Goal: Task Accomplishment & Management: Complete application form

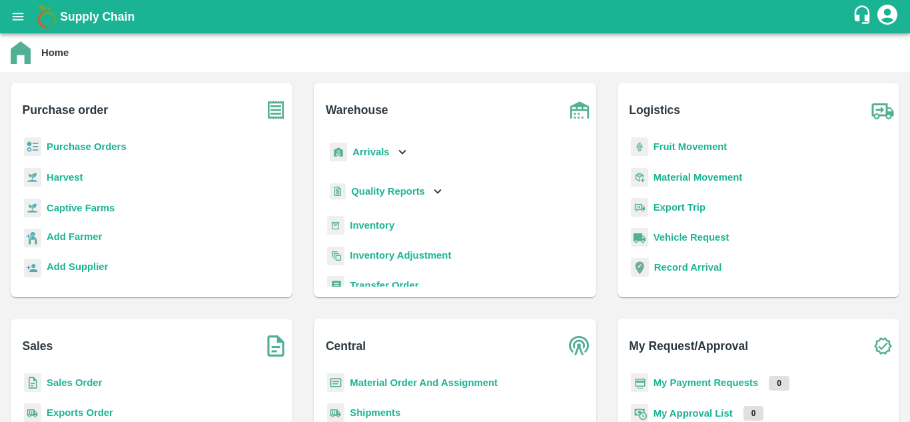
click at [45, 139] on div "Purchase Orders" at bounding box center [151, 152] width 260 height 30
click at [65, 145] on b "Purchase Orders" at bounding box center [87, 146] width 80 height 11
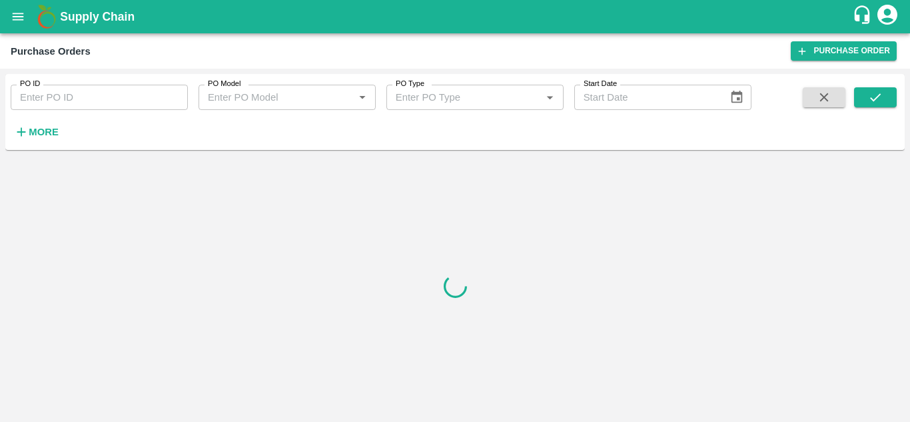
click at [117, 89] on input "PO ID" at bounding box center [99, 97] width 177 height 25
click at [481, 222] on div at bounding box center [454, 285] width 899 height 261
click at [66, 91] on input "PO ID" at bounding box center [99, 97] width 177 height 25
paste input "168950"
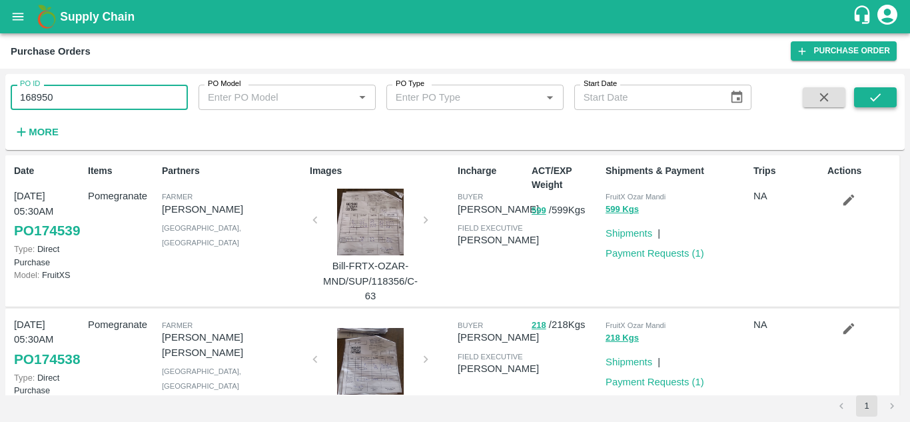
type input "168950"
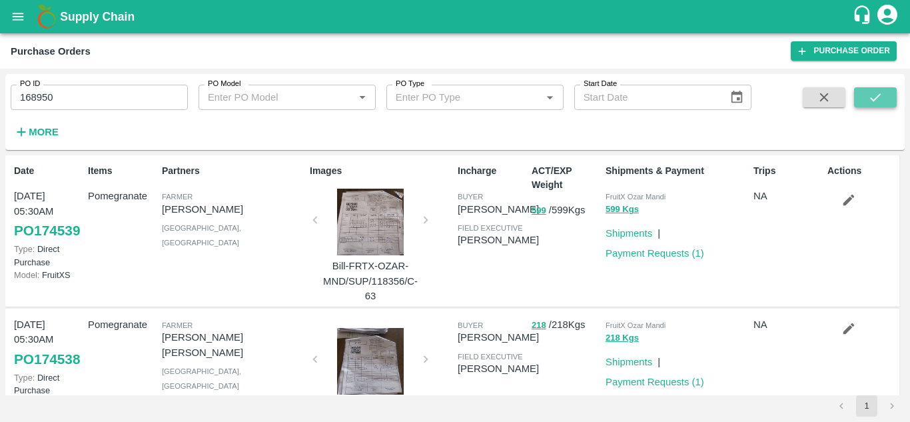
click at [874, 101] on icon "submit" at bounding box center [875, 97] width 11 height 8
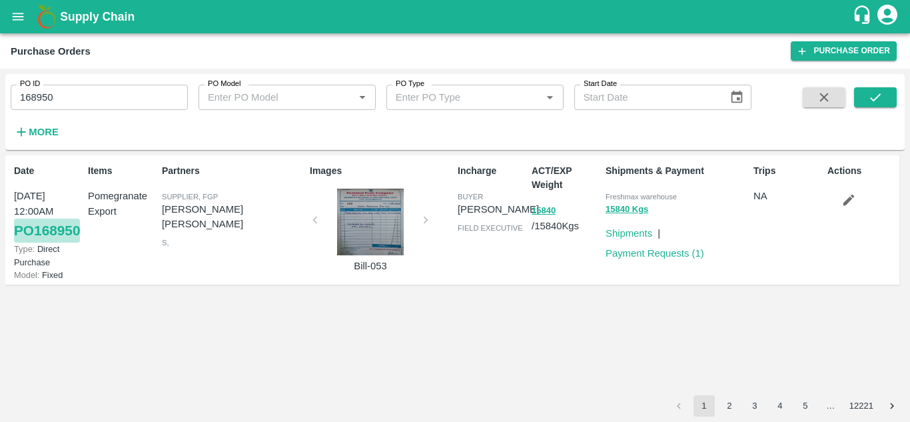
click at [26, 242] on link "PO 168950" at bounding box center [47, 230] width 66 height 24
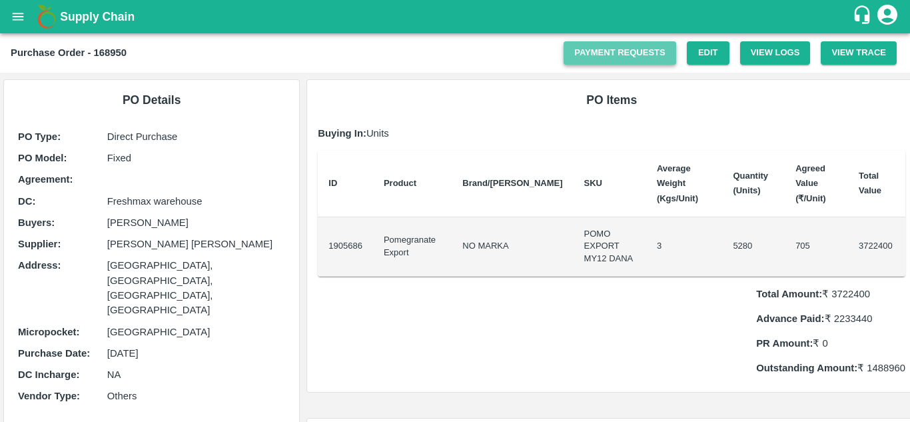
click at [609, 56] on link "Payment Requests" at bounding box center [620, 52] width 113 height 23
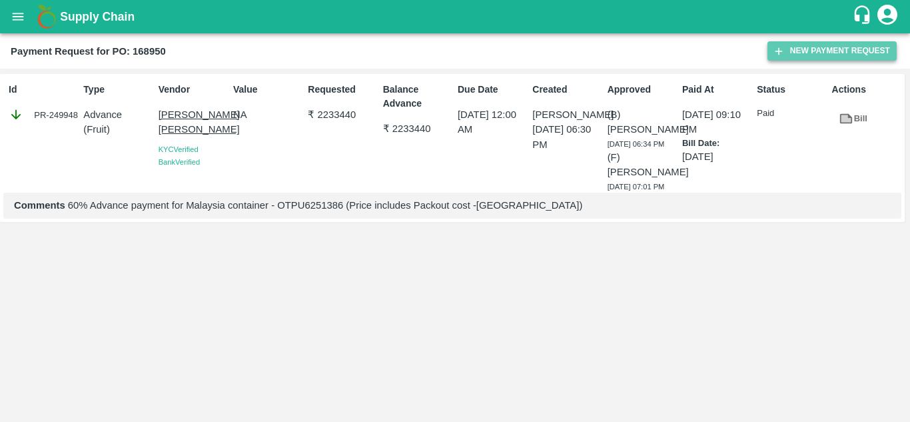
click at [809, 49] on button "New Payment Request" at bounding box center [831, 50] width 129 height 19
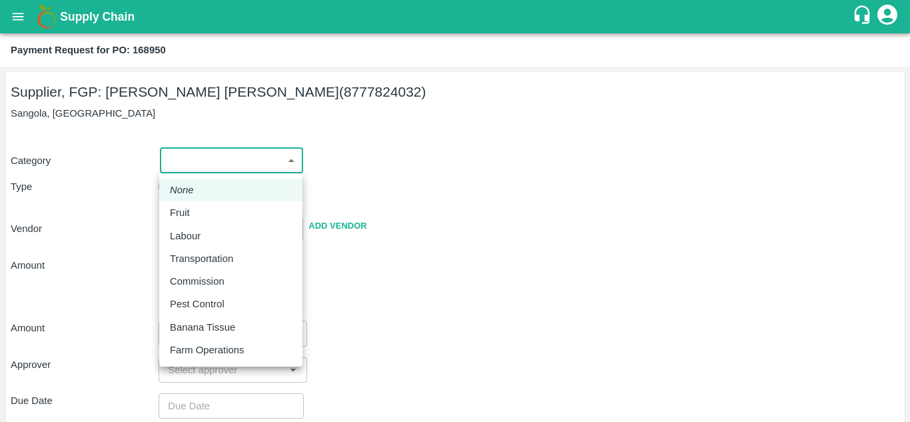
click at [212, 165] on body "Supply Chain Payment Request for PO: 168950 Supplier, FGP: Mohammad Razaur Rahm…" at bounding box center [455, 211] width 910 height 422
click at [215, 215] on div "Fruit" at bounding box center [231, 212] width 122 height 15
type input "1"
type input "[PERSON_NAME] [PERSON_NAME] - 8777824032(Supplier, FGP)"
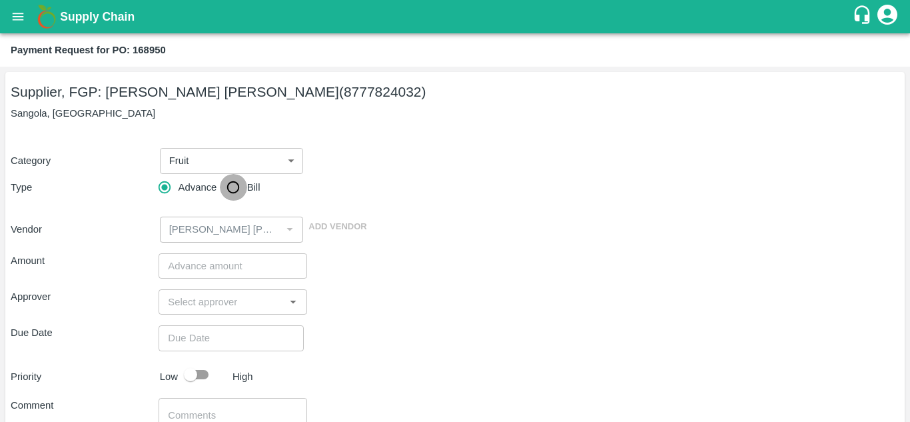
click at [224, 189] on input "Bill" at bounding box center [233, 187] width 27 height 27
radio input "true"
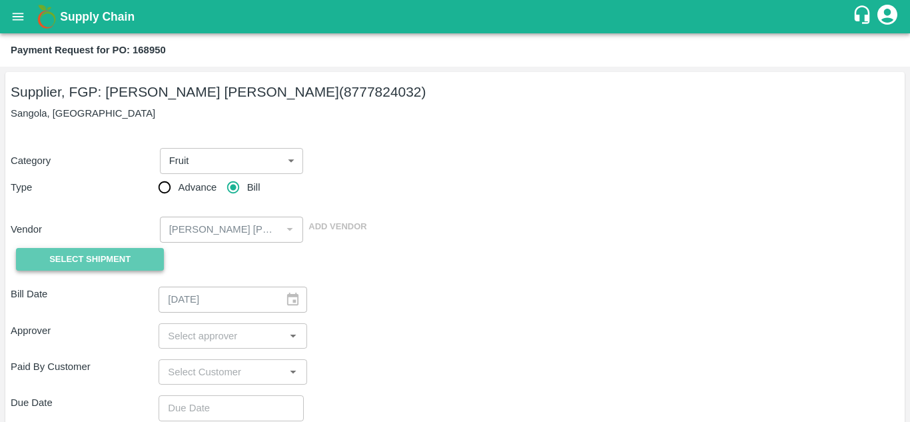
click at [95, 260] on span "Select Shipment" at bounding box center [89, 259] width 81 height 15
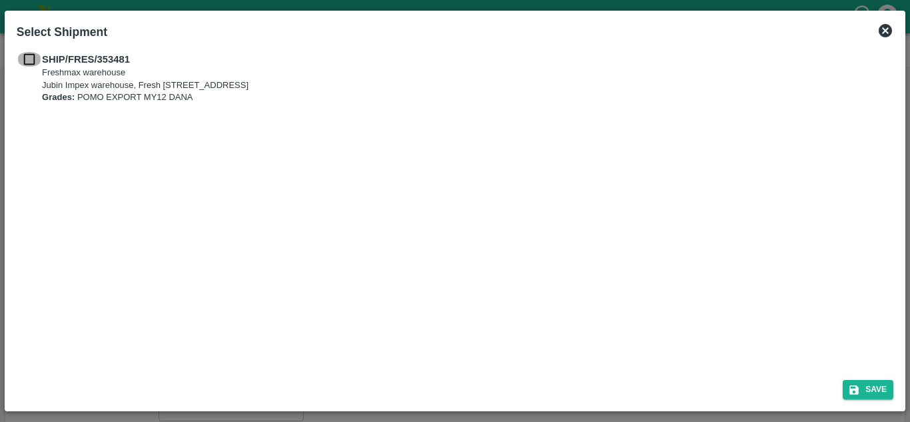
click at [29, 59] on input "checkbox" at bounding box center [29, 59] width 25 height 15
checkbox input "true"
click at [872, 387] on button "Save" at bounding box center [868, 389] width 51 height 19
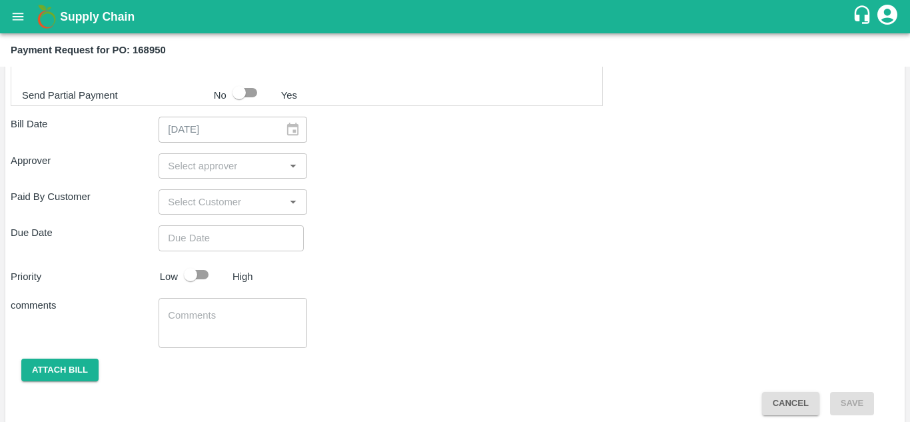
scroll to position [420, 0]
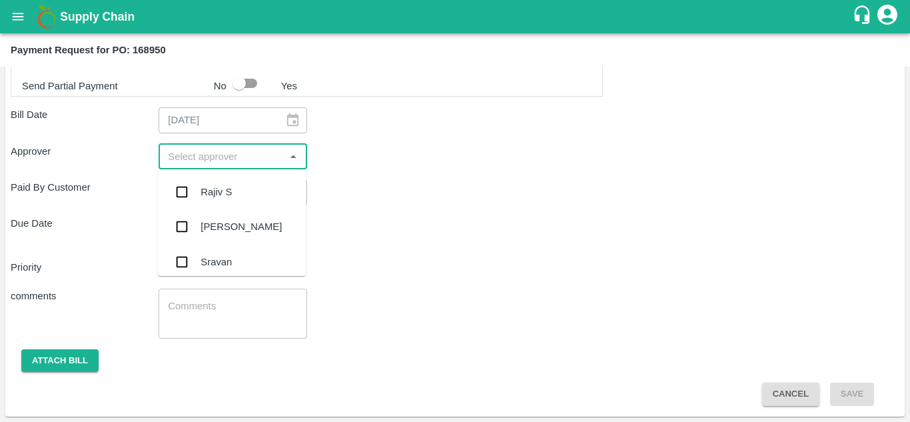
click at [198, 157] on input "input" at bounding box center [222, 156] width 118 height 17
type input "ayush"
click at [209, 186] on div "[PERSON_NAME]" at bounding box center [240, 192] width 81 height 15
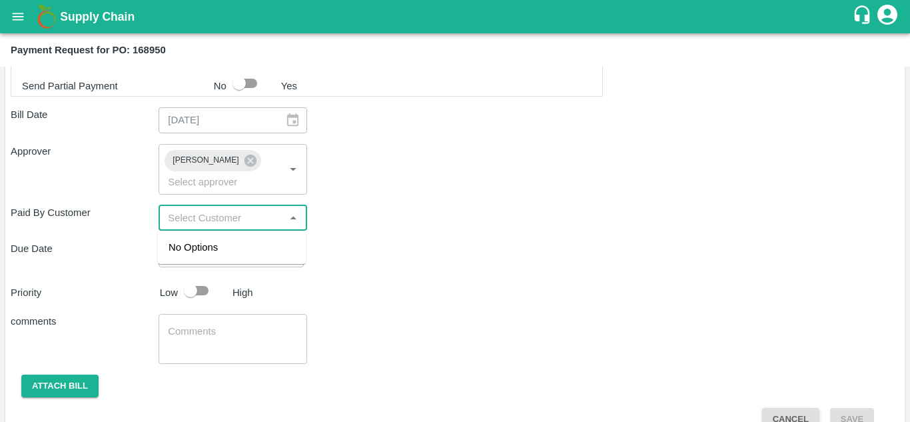
click at [189, 224] on input "input" at bounding box center [222, 217] width 118 height 17
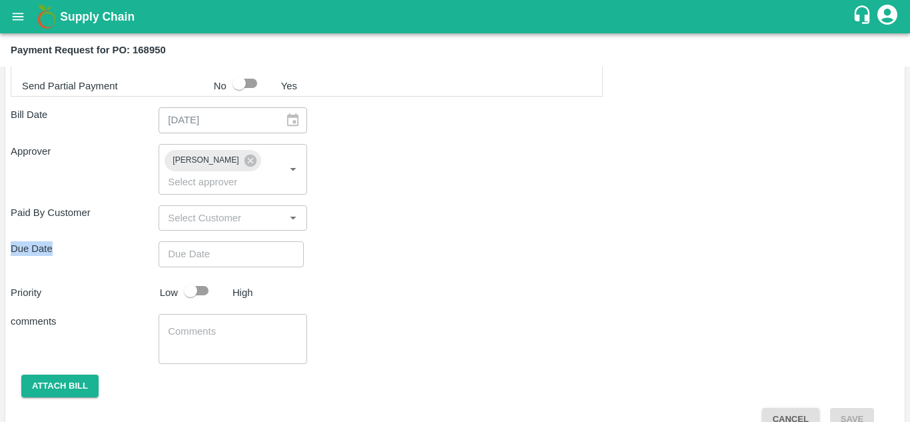
drag, startPoint x: 356, startPoint y: 229, endPoint x: 236, endPoint y: 257, distance: 122.5
click at [236, 257] on div "Shipment - SHIP/FRES/353481 Lots (Labels) Weight (Kgs) Total Price (₹) POM-EXT/…" at bounding box center [455, 143] width 889 height 575
type input "DD/MM/YYYY hh:mm aa"
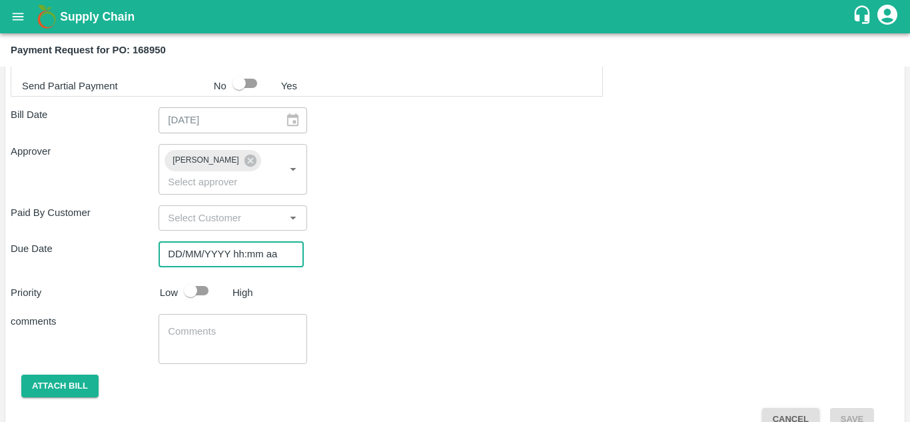
click at [236, 257] on input "DD/MM/YYYY hh:mm aa" at bounding box center [227, 253] width 136 height 25
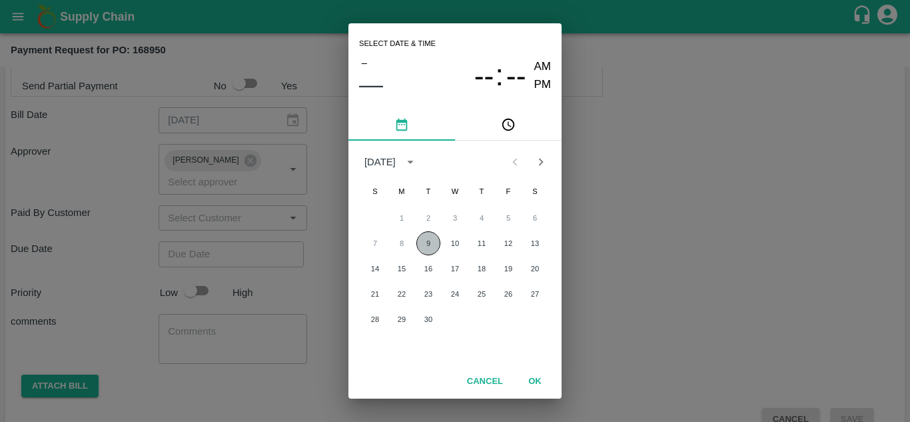
click at [426, 243] on button "9" at bounding box center [428, 243] width 24 height 24
type input "[DATE] 12:00 AM"
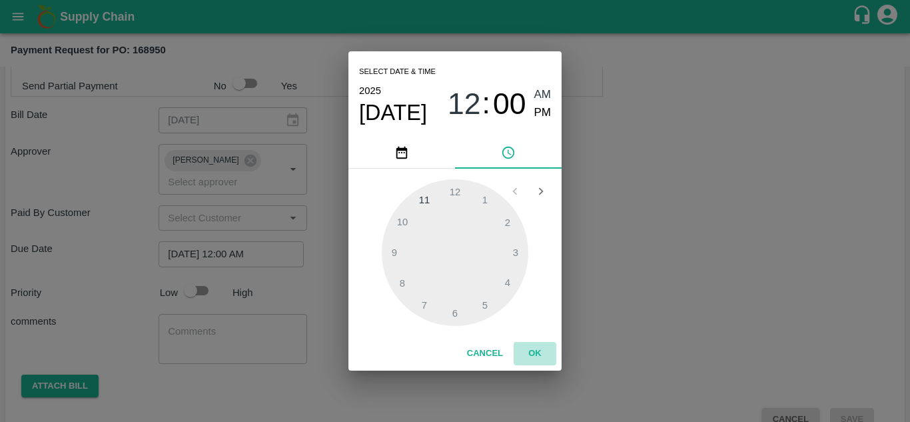
click at [542, 356] on button "OK" at bounding box center [535, 353] width 43 height 23
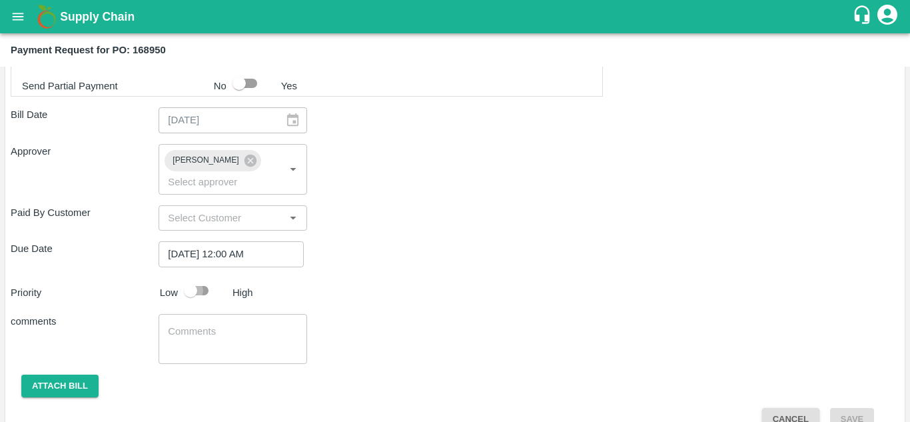
click at [203, 292] on input "checkbox" at bounding box center [191, 290] width 76 height 25
checkbox input "true"
click at [198, 335] on textarea at bounding box center [232, 338] width 129 height 28
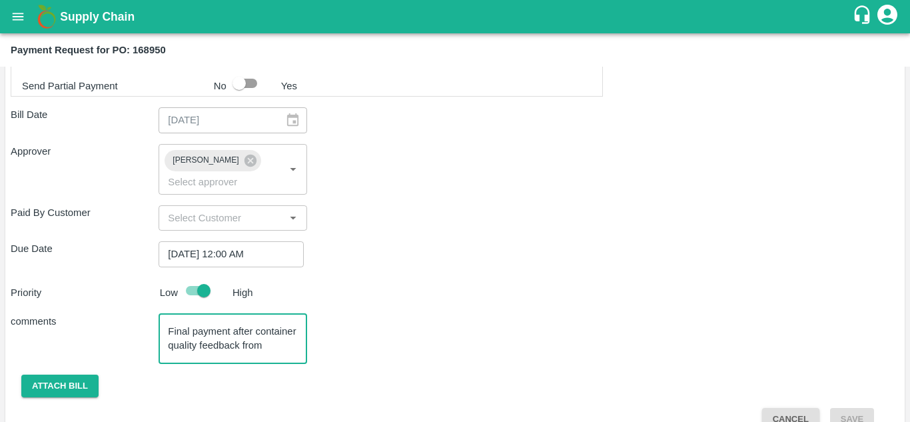
scroll to position [13, 0]
type textarea "Final payment after container quality feedback from customer"
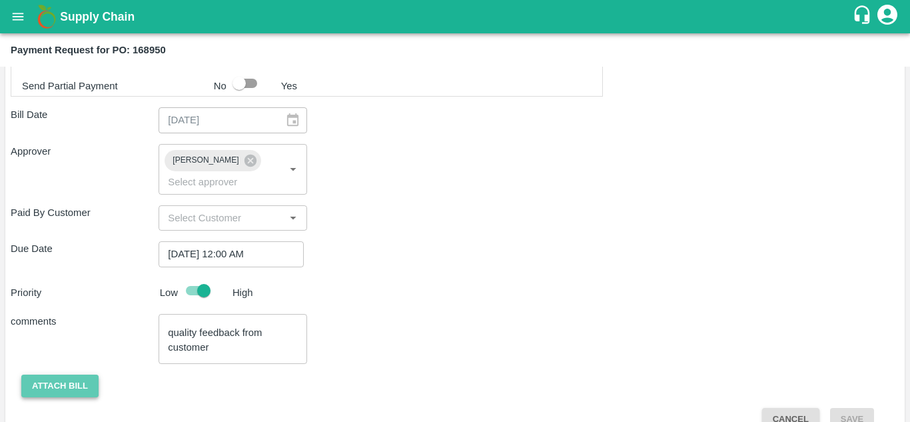
click at [54, 380] on button "Attach bill" at bounding box center [59, 385] width 77 height 23
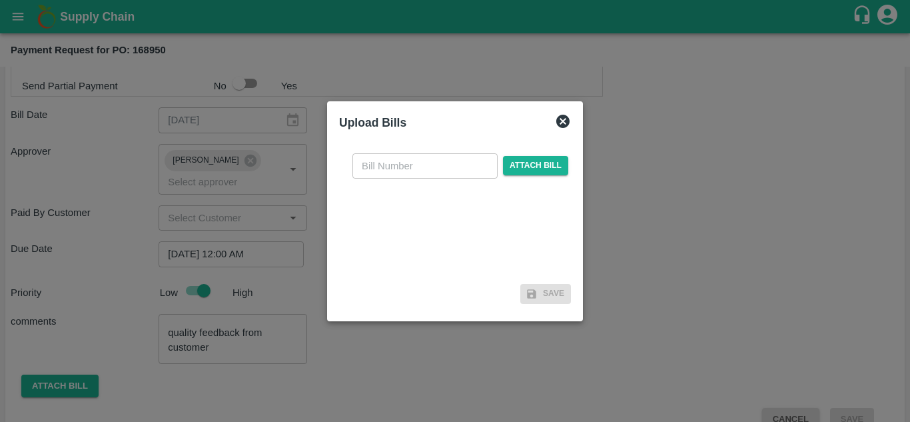
click at [448, 220] on div "​ Attach bill" at bounding box center [455, 211] width 232 height 137
click at [543, 163] on span "Attach bill" at bounding box center [535, 165] width 65 height 19
click at [0, 0] on input "Attach bill" at bounding box center [0, 0] width 0 height 0
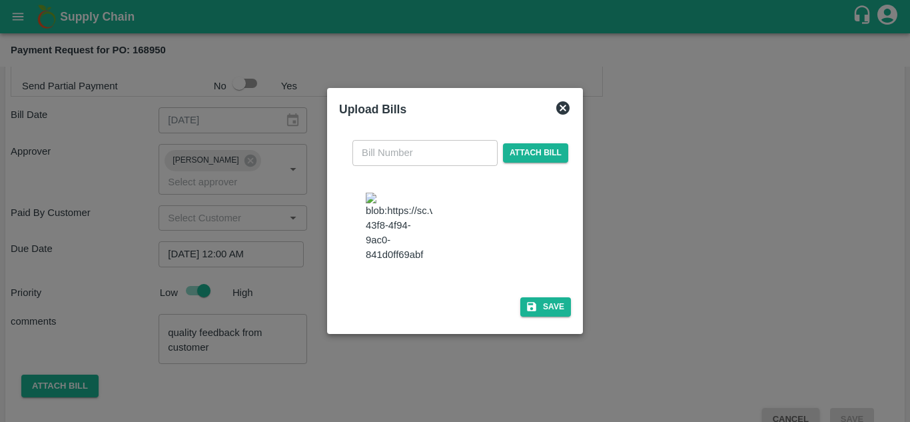
click at [401, 224] on img at bounding box center [399, 227] width 67 height 70
click at [402, 158] on input "text" at bounding box center [424, 152] width 145 height 25
type input "053"
click at [537, 310] on button "Save" at bounding box center [545, 306] width 51 height 19
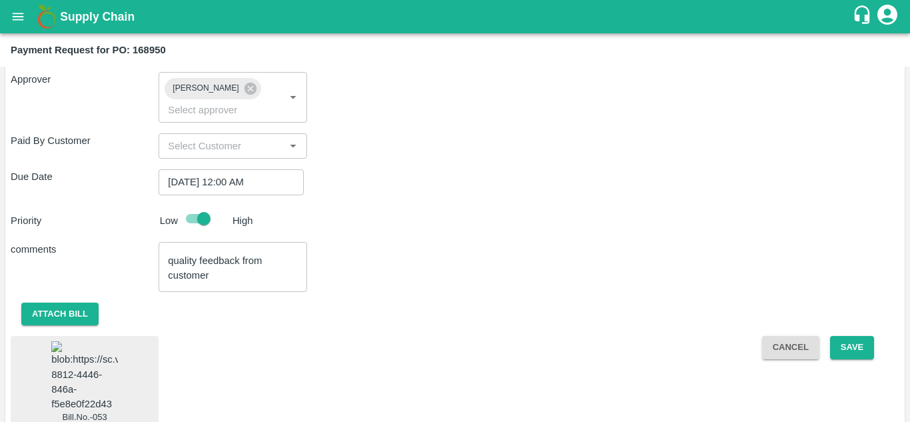
scroll to position [529, 0]
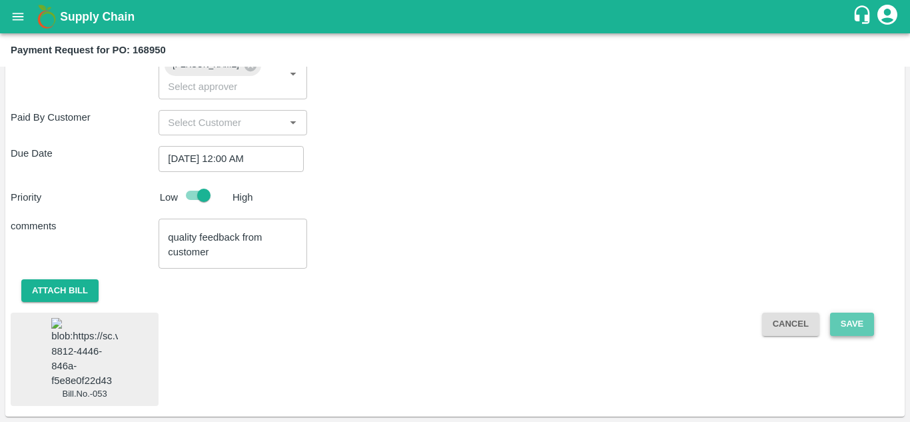
click at [851, 314] on button "Save" at bounding box center [852, 323] width 44 height 23
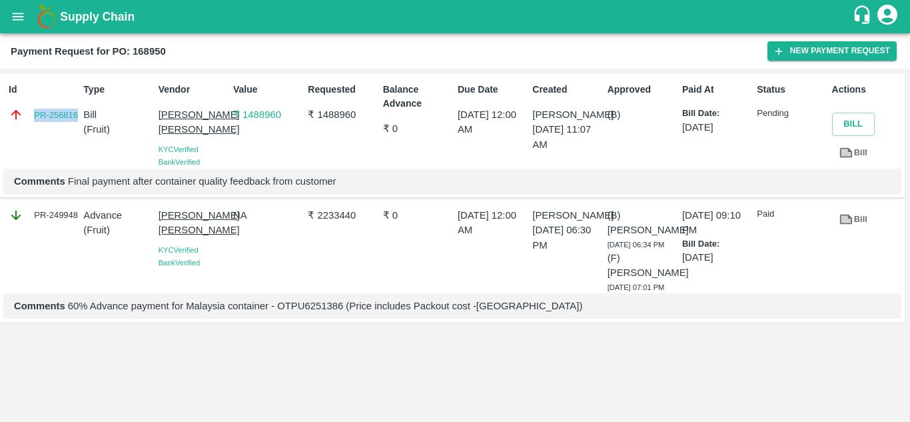
drag, startPoint x: 77, startPoint y: 141, endPoint x: 17, endPoint y: 133, distance: 60.5
click at [17, 133] on div "Id PR-256816" at bounding box center [40, 122] width 75 height 91
copy link "PR-256816"
click at [308, 313] on p "Comments 60% Advance payment for Malaysia container - OTPU6251386 (Price includ…" at bounding box center [452, 305] width 877 height 15
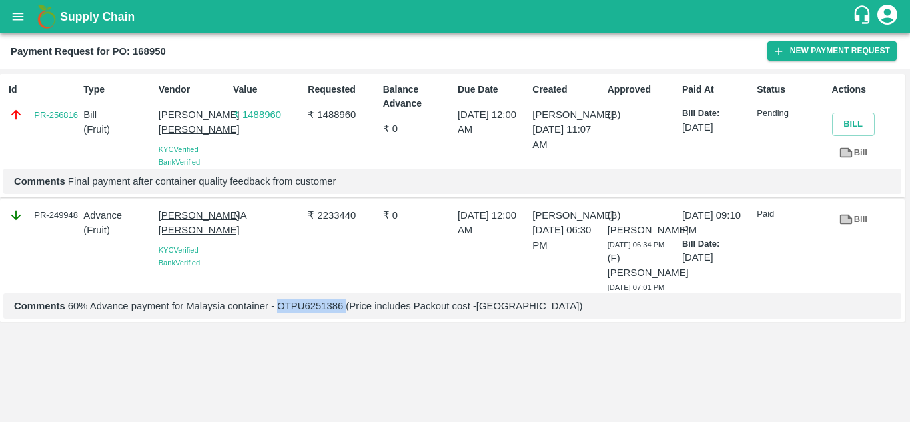
copy p "OTPU6251386"
click at [59, 109] on link "PR-256816" at bounding box center [56, 115] width 44 height 13
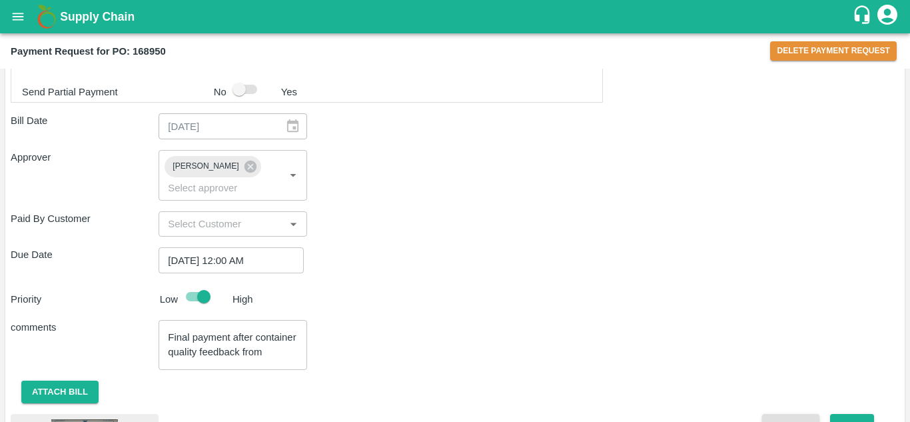
scroll to position [531, 0]
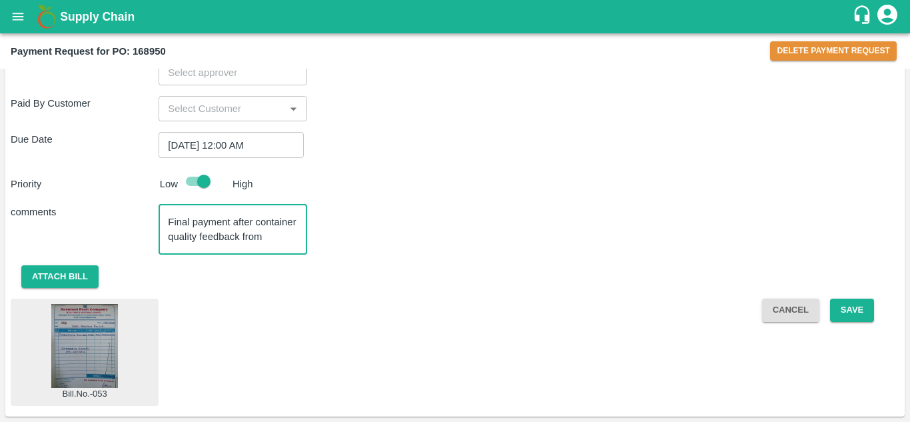
click at [283, 236] on textarea "Final payment after container quality feedback from customer" at bounding box center [232, 229] width 129 height 28
paste textarea "OTPU6251386"
type textarea "Final payment after container - OTPU6251386 quality feedback from customer"
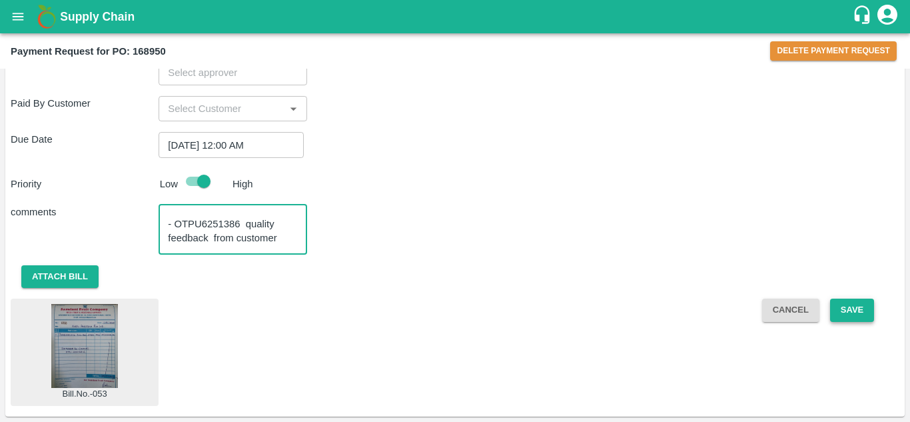
click at [848, 303] on button "Save" at bounding box center [852, 309] width 44 height 23
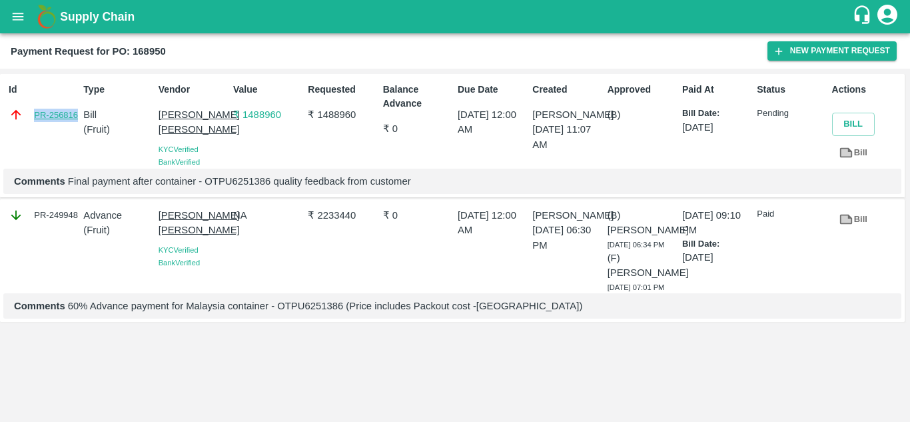
drag, startPoint x: 77, startPoint y: 124, endPoint x: 36, endPoint y: 115, distance: 42.2
click at [36, 115] on div "Id PR-256816" at bounding box center [40, 122] width 75 height 91
copy link "PR-256816"
